Goal: Information Seeking & Learning: Learn about a topic

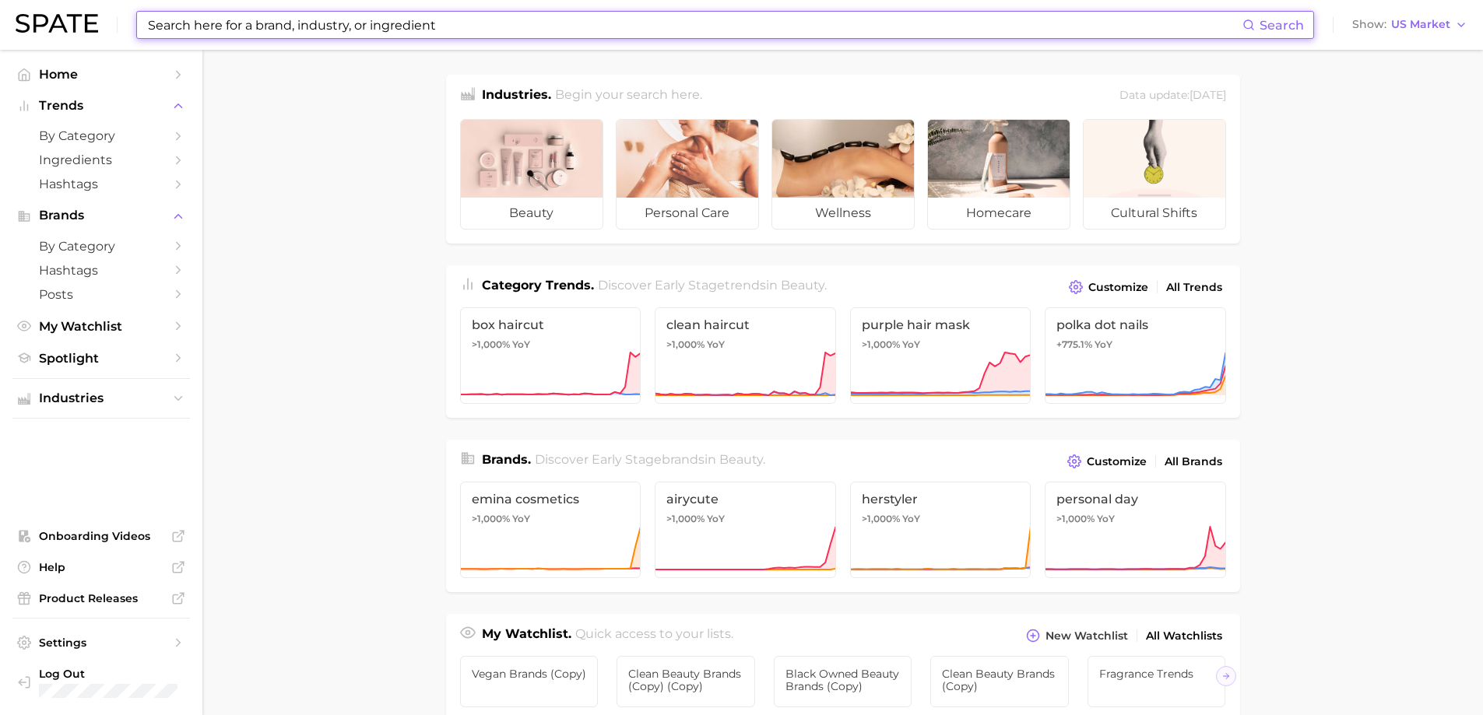
click at [395, 20] on input at bounding box center [694, 25] width 1096 height 26
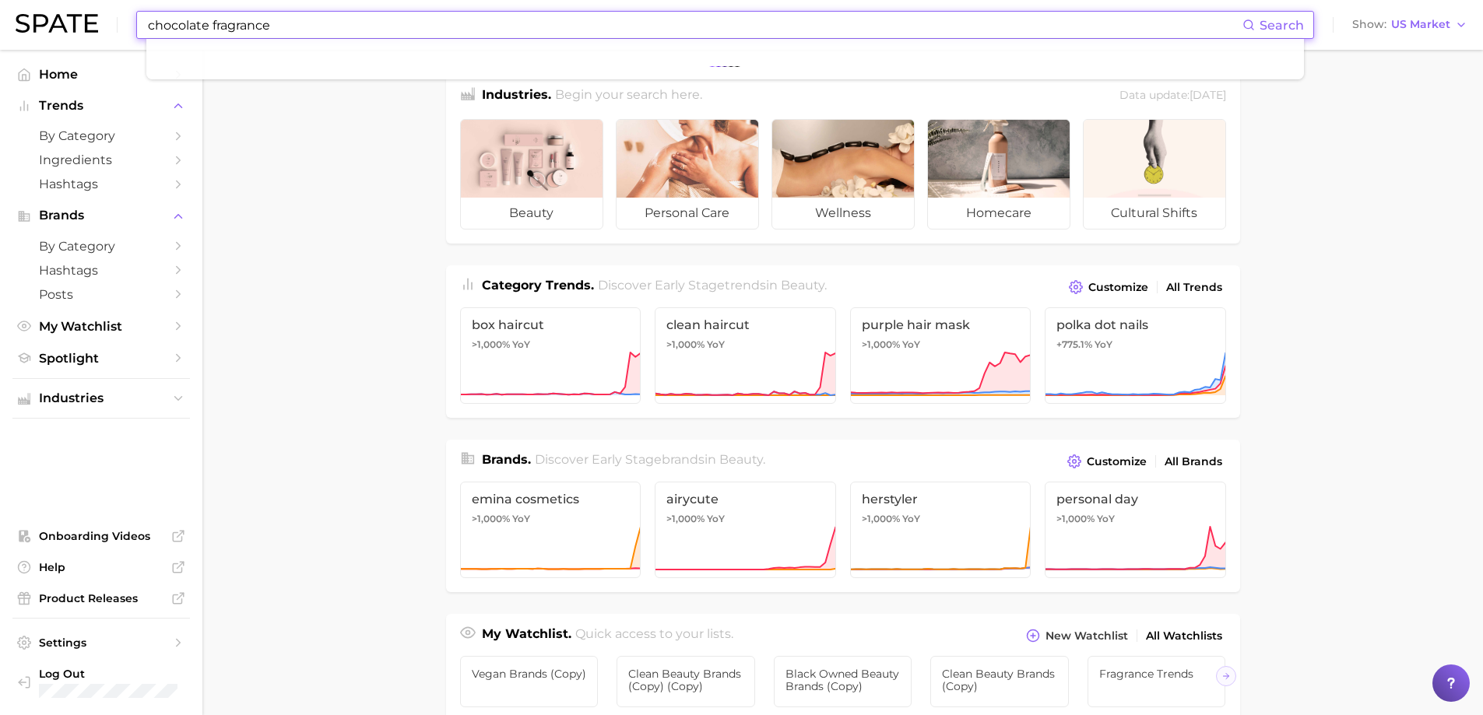
type input "chocolate fragrance"
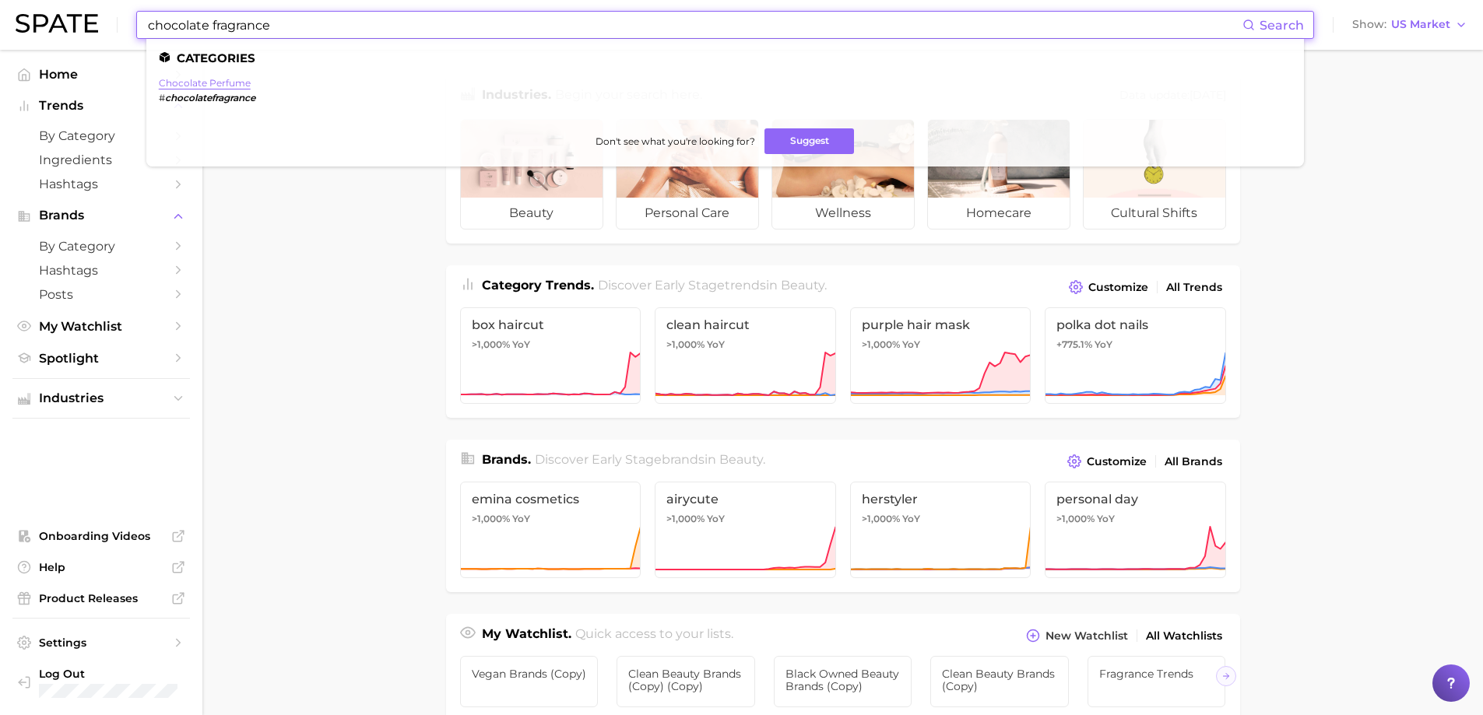
click at [232, 85] on link "chocolate perfume" at bounding box center [205, 83] width 92 height 12
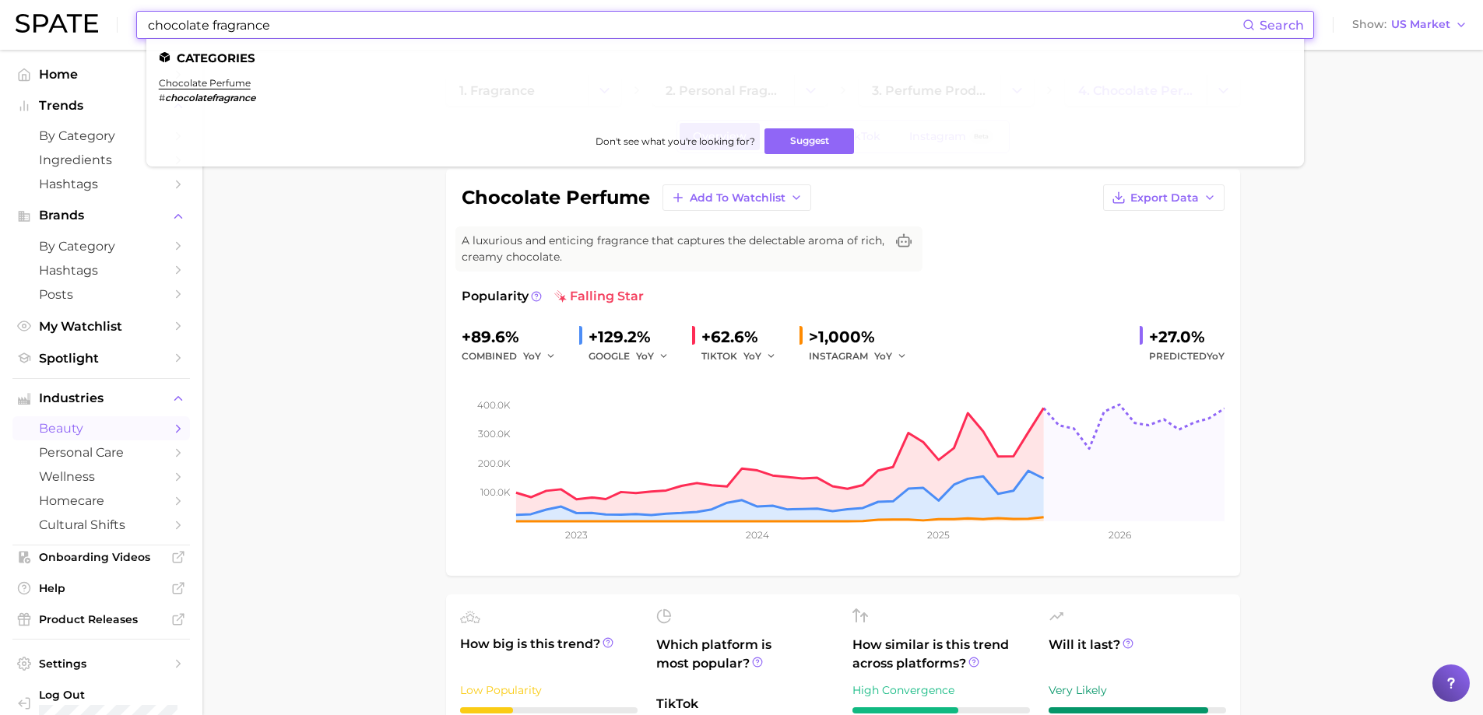
click at [207, 23] on input "chocolate fragrance" at bounding box center [694, 25] width 1096 height 26
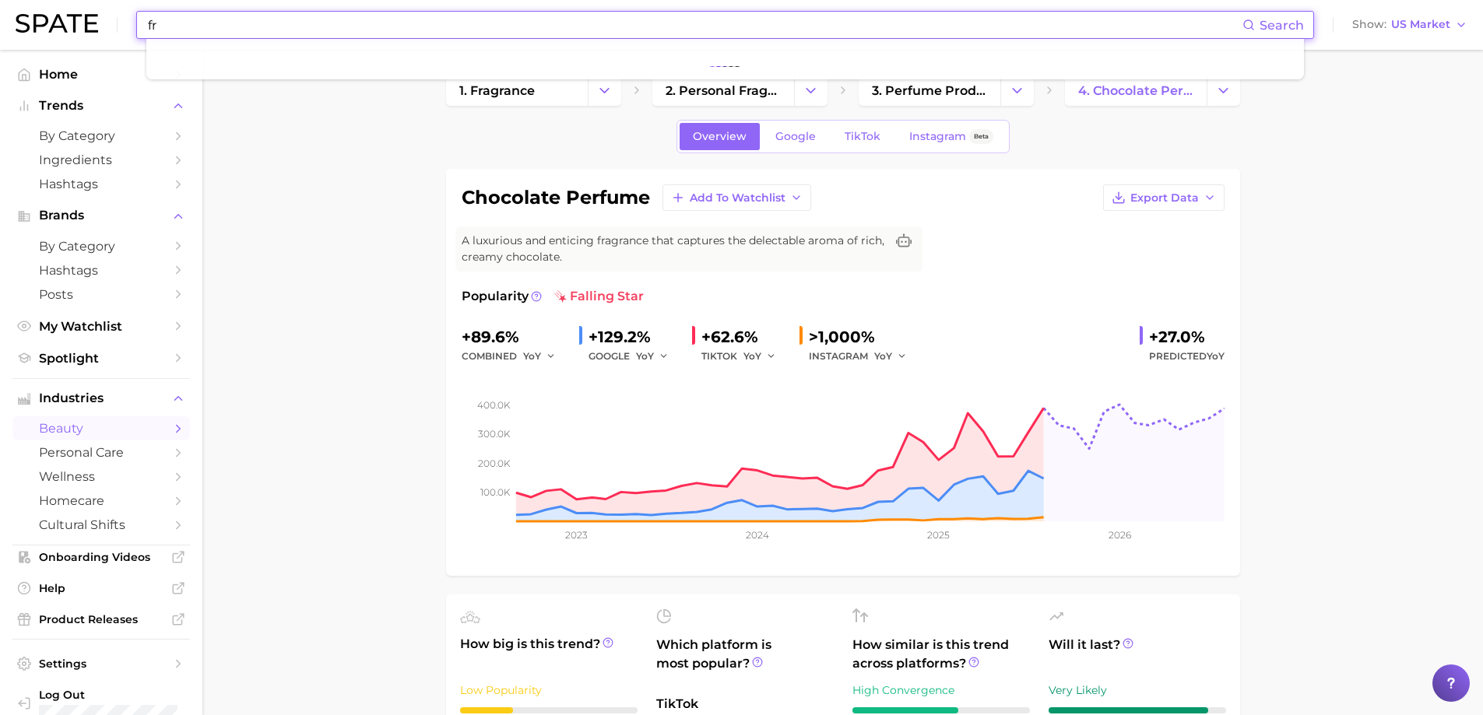
type input "f"
drag, startPoint x: 193, startPoint y: 27, endPoint x: -120, endPoint y: 2, distance: 313.8
click at [0, 2] on html "hojicha fragrance Search No results for " hojicha fragrance " Suggest Show US M…" at bounding box center [741, 357] width 1483 height 715
type input "f"
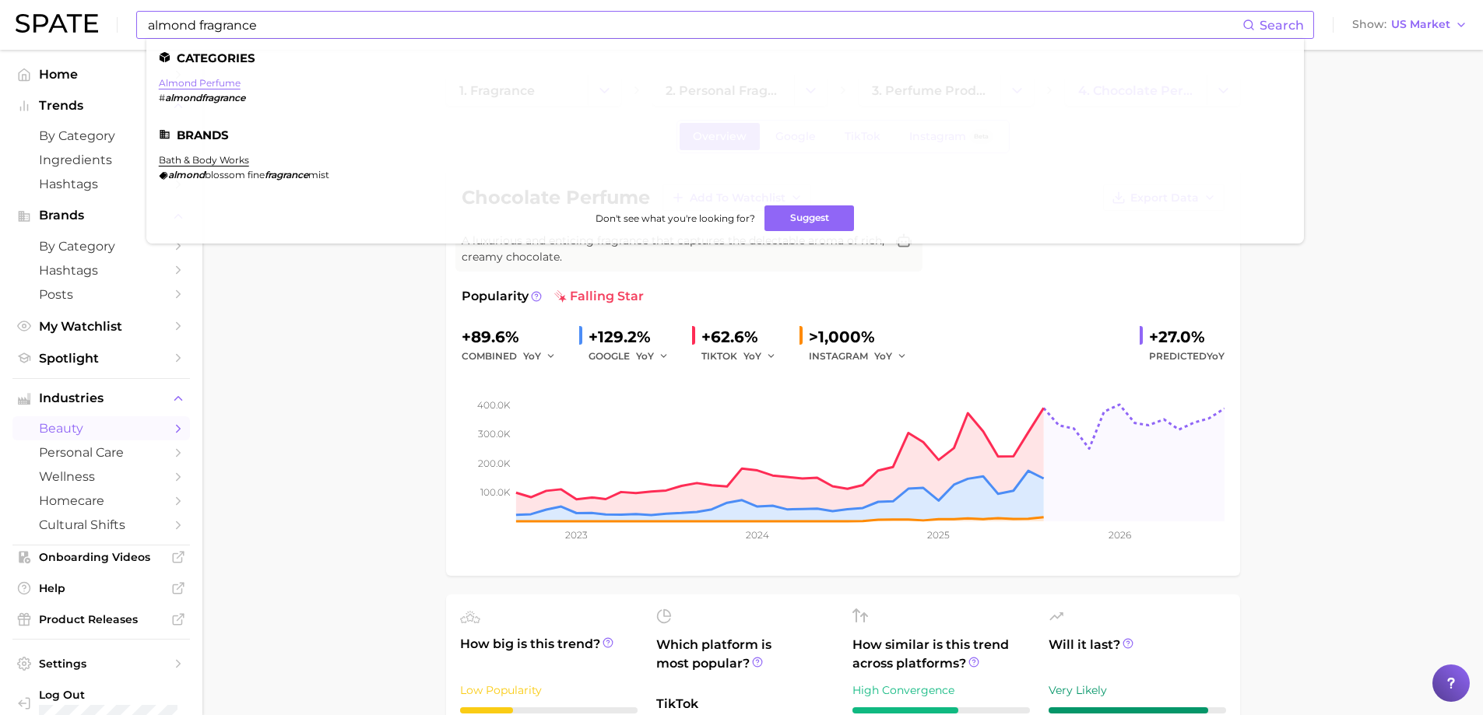
click at [228, 86] on link "almond perfume" at bounding box center [200, 83] width 82 height 12
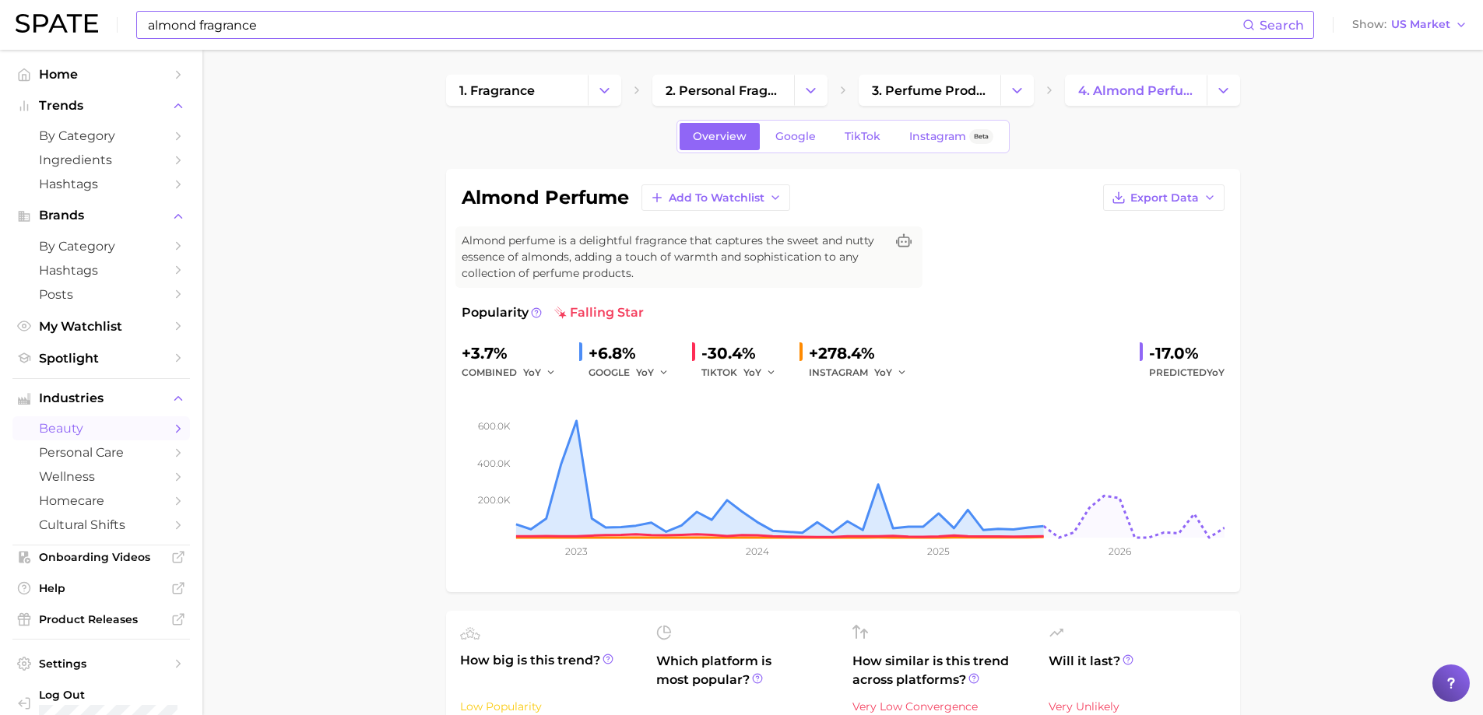
click at [199, 28] on input "almond fragrance" at bounding box center [694, 25] width 1096 height 26
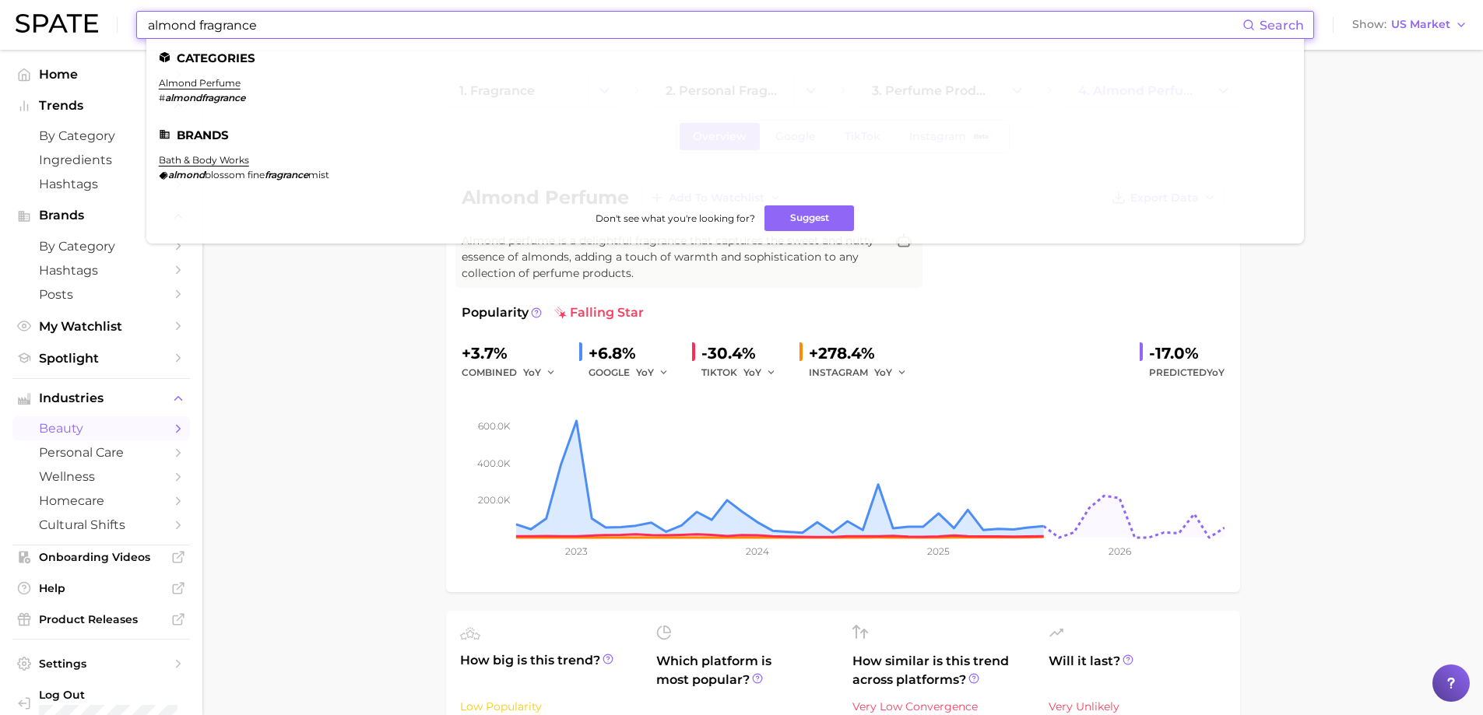
drag, startPoint x: 256, startPoint y: 23, endPoint x: -177, endPoint y: -49, distance: 438.7
click at [0, 0] on html "almond fragrance Search Categories almond perfume # almondfragrance Brands bath…" at bounding box center [741, 357] width 1483 height 715
type input "champagne perfume"
click at [249, 79] on link "champagne perfume" at bounding box center [210, 83] width 102 height 12
